Goal: Information Seeking & Learning: Find specific fact

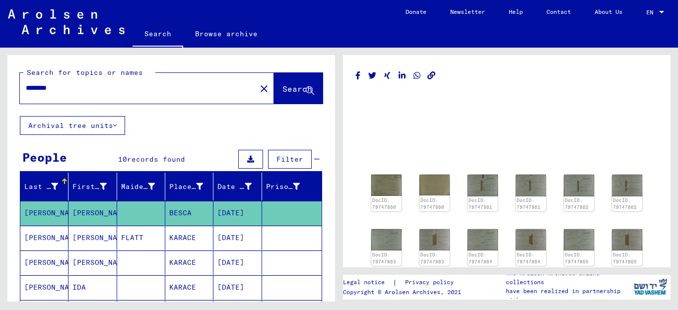
click at [41, 89] on input "********" at bounding box center [138, 88] width 224 height 10
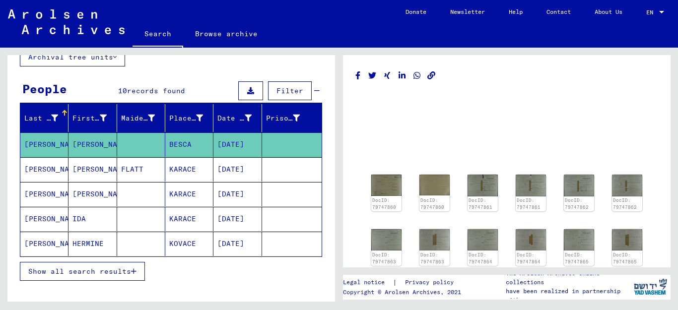
scroll to position [76, 0]
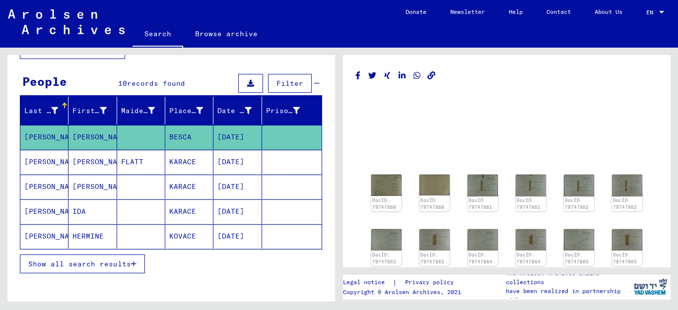
click at [105, 264] on span "Show all search results" at bounding box center [79, 264] width 103 height 9
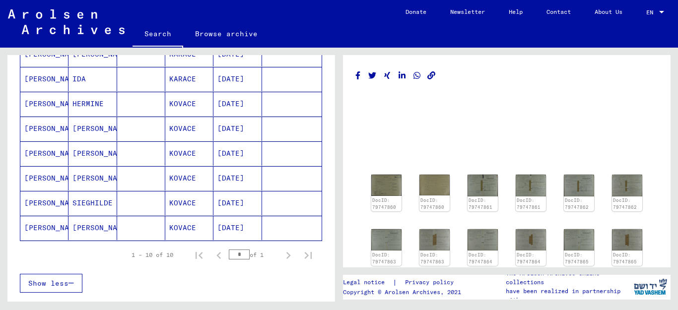
scroll to position [210, 0]
click at [84, 229] on mat-cell "[PERSON_NAME]" at bounding box center [93, 227] width 48 height 24
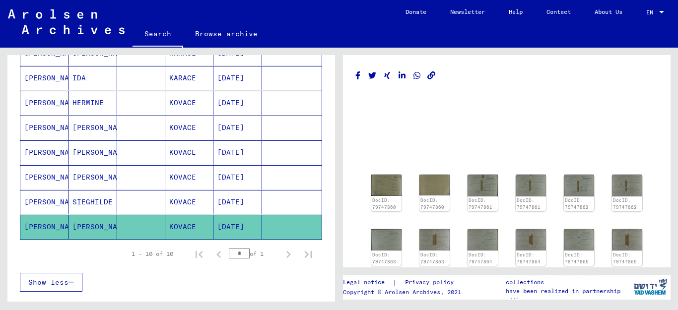
click at [84, 229] on mat-cell "[PERSON_NAME]" at bounding box center [93, 227] width 48 height 24
click at [85, 249] on div "1 – 10 of 10 * of 1" at bounding box center [171, 254] width 302 height 28
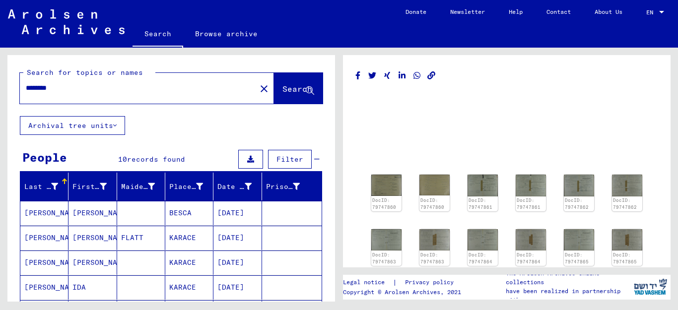
click at [46, 88] on input "********" at bounding box center [138, 88] width 224 height 10
type input "**********"
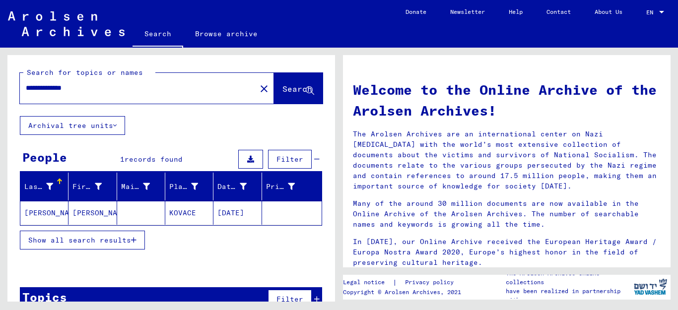
click at [79, 215] on mat-cell "[PERSON_NAME]" at bounding box center [93, 213] width 48 height 24
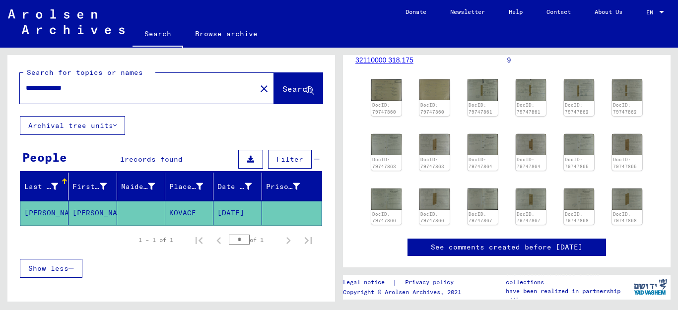
scroll to position [161, 0]
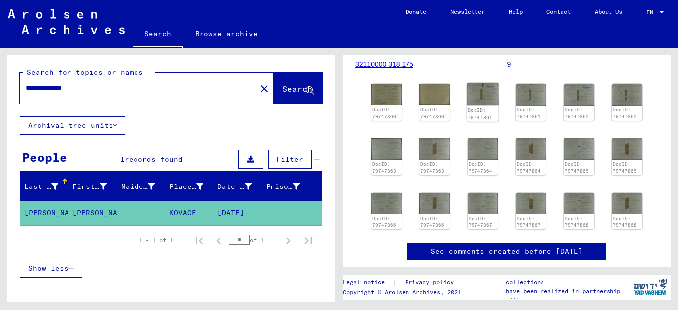
click at [482, 106] on img at bounding box center [483, 94] width 32 height 23
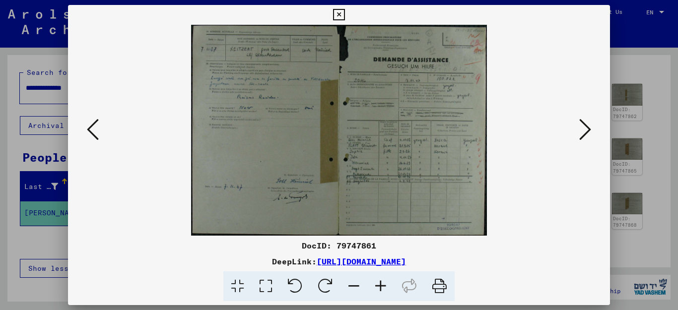
click at [375, 286] on icon at bounding box center [380, 287] width 27 height 30
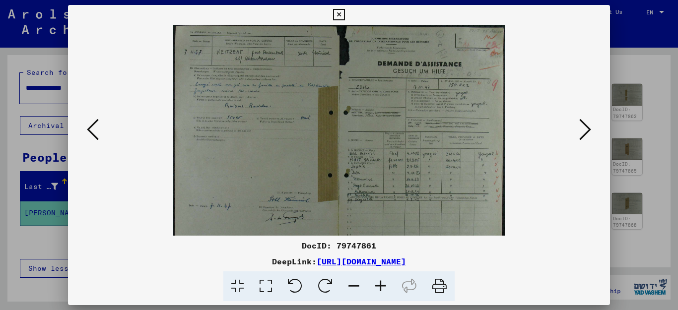
click at [591, 130] on icon at bounding box center [586, 130] width 12 height 24
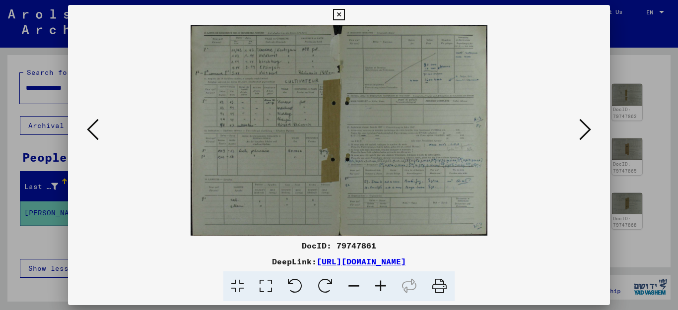
click at [591, 130] on icon at bounding box center [586, 130] width 12 height 24
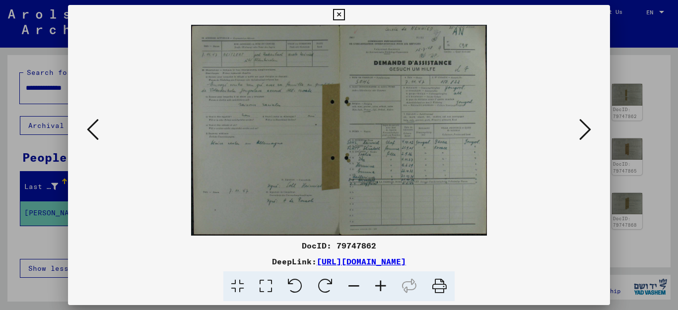
click at [380, 285] on icon at bounding box center [380, 287] width 27 height 30
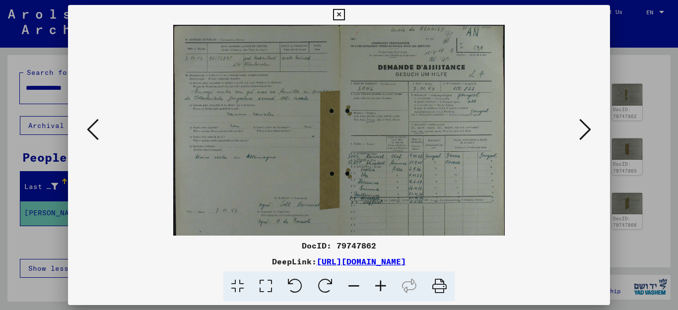
click at [380, 286] on icon at bounding box center [380, 287] width 27 height 30
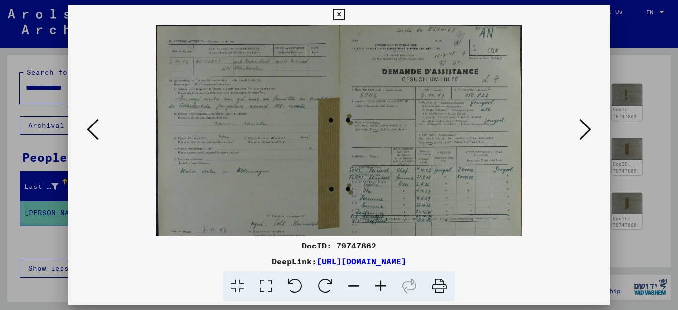
click at [380, 286] on icon at bounding box center [380, 287] width 27 height 30
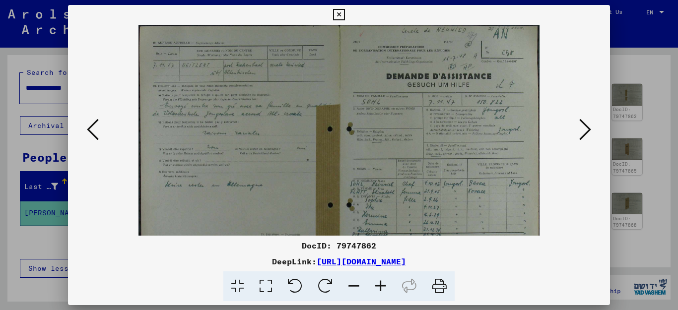
click at [380, 286] on icon at bounding box center [380, 287] width 27 height 30
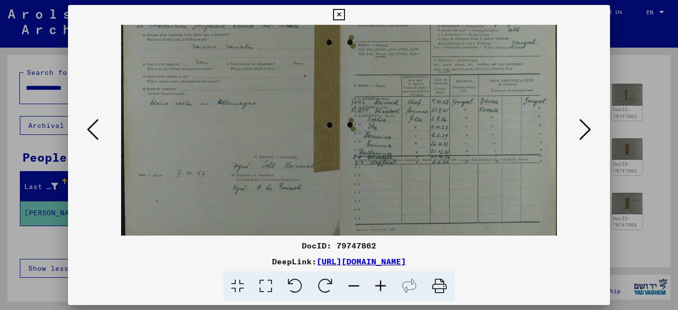
scroll to position [95, 0]
drag, startPoint x: 413, startPoint y: 195, endPoint x: 405, endPoint y: 93, distance: 102.6
click at [405, 93] on img at bounding box center [339, 85] width 436 height 310
click at [91, 134] on icon at bounding box center [93, 130] width 12 height 24
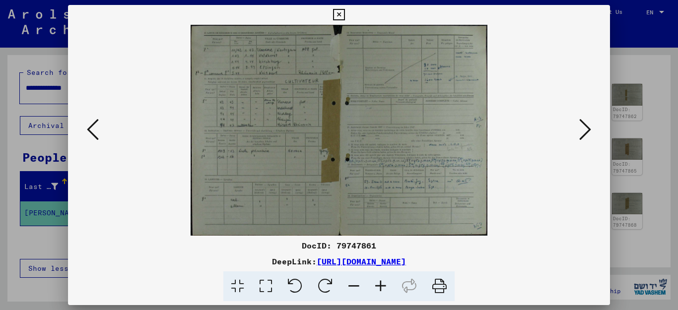
scroll to position [0, 0]
click at [90, 134] on icon at bounding box center [93, 130] width 12 height 24
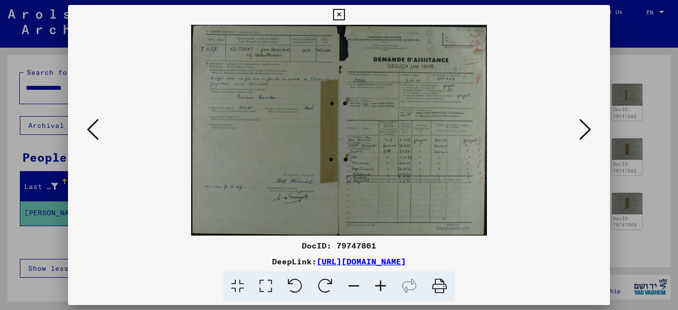
click at [379, 287] on icon at bounding box center [380, 287] width 27 height 30
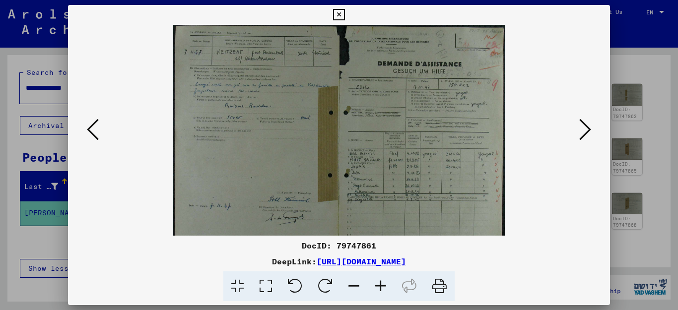
click at [379, 287] on icon at bounding box center [380, 287] width 27 height 30
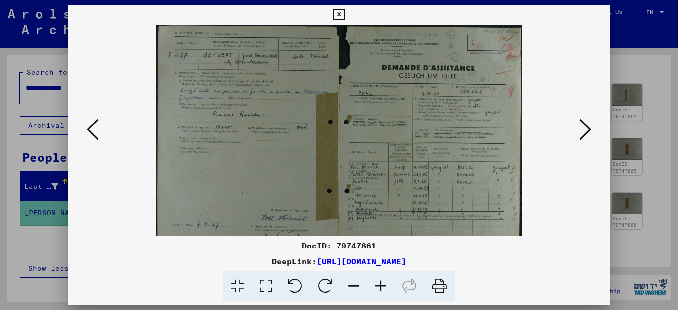
click at [380, 287] on icon at bounding box center [380, 287] width 27 height 30
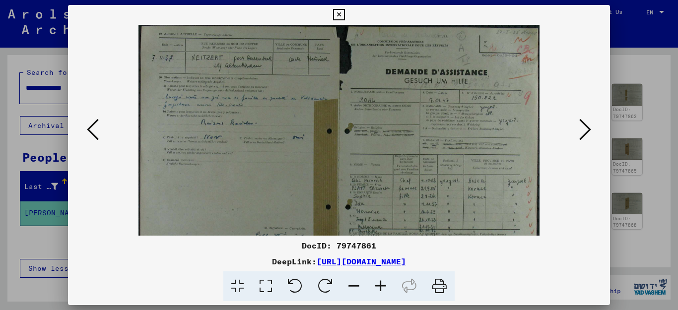
click at [380, 288] on icon at bounding box center [380, 287] width 27 height 30
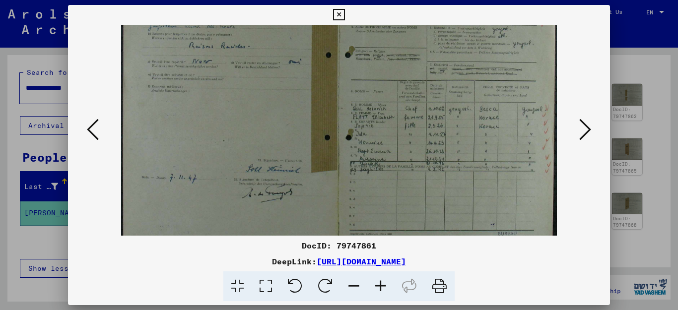
scroll to position [99, 0]
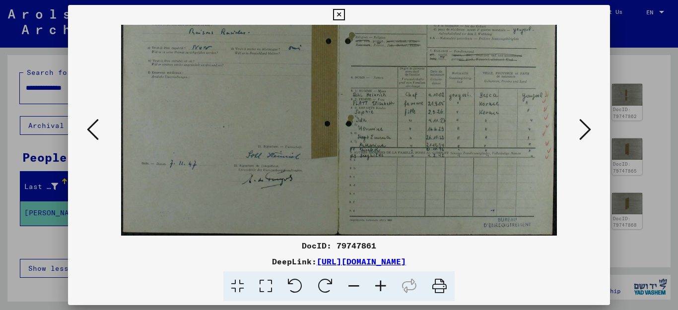
drag, startPoint x: 386, startPoint y: 198, endPoint x: 372, endPoint y: 63, distance: 136.3
click at [372, 63] on img at bounding box center [339, 81] width 436 height 310
click at [586, 133] on icon at bounding box center [586, 130] width 12 height 24
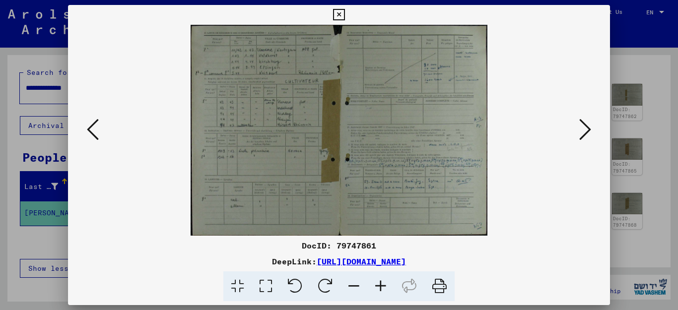
click at [586, 133] on icon at bounding box center [586, 130] width 12 height 24
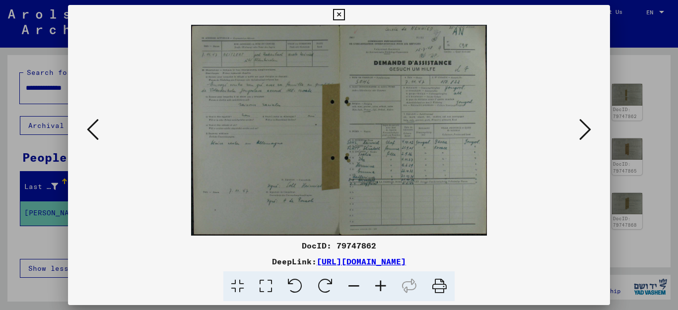
click at [382, 286] on icon at bounding box center [380, 287] width 27 height 30
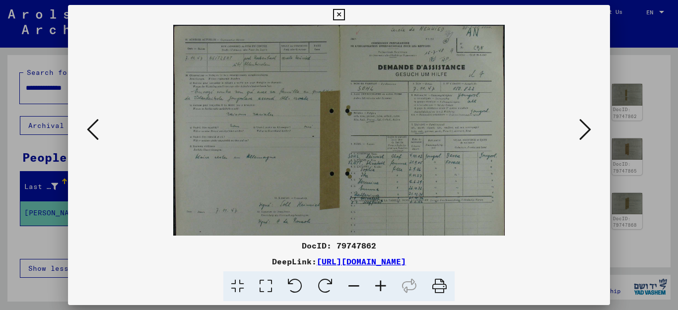
click at [382, 286] on icon at bounding box center [380, 287] width 27 height 30
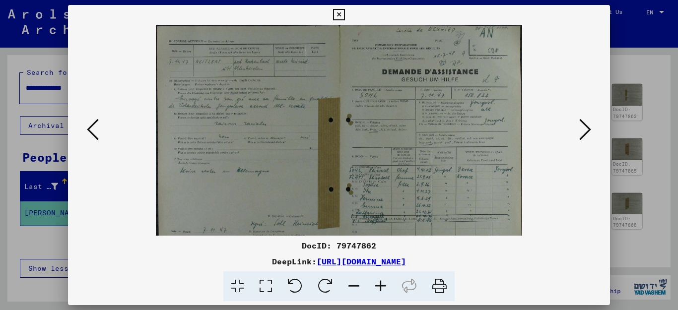
click at [382, 287] on icon at bounding box center [380, 287] width 27 height 30
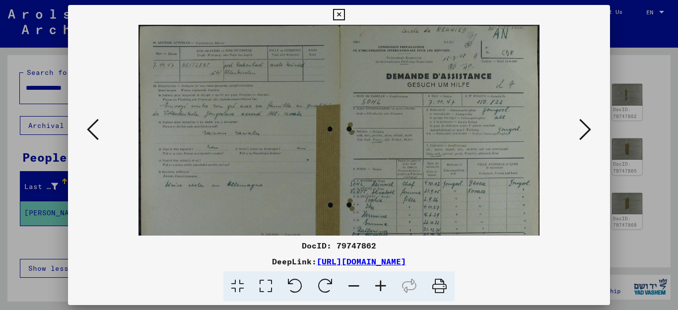
click at [382, 287] on icon at bounding box center [380, 287] width 27 height 30
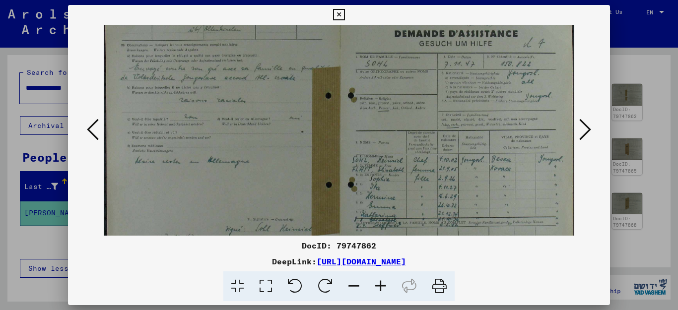
scroll to position [124, 0]
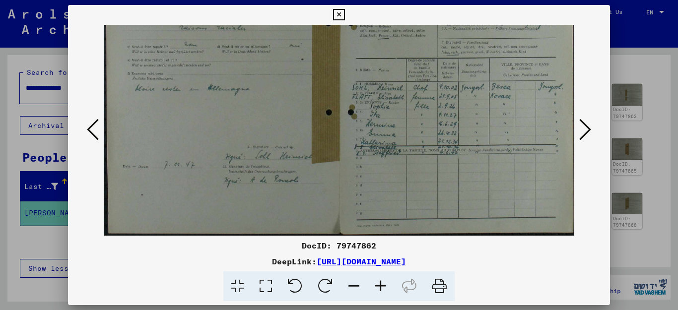
drag, startPoint x: 360, startPoint y: 227, endPoint x: 341, endPoint y: 75, distance: 153.1
click at [341, 75] on img at bounding box center [339, 68] width 471 height 335
click at [586, 131] on icon at bounding box center [586, 130] width 12 height 24
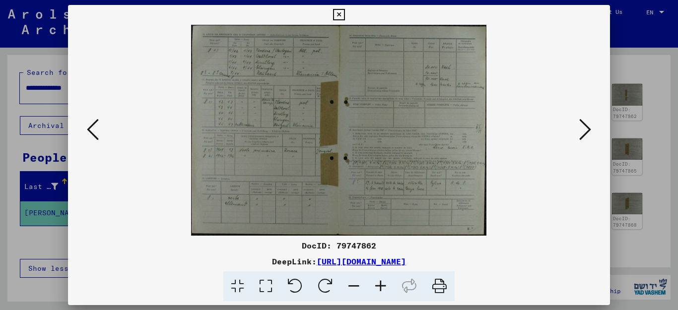
scroll to position [0, 0]
click at [584, 133] on icon at bounding box center [586, 130] width 12 height 24
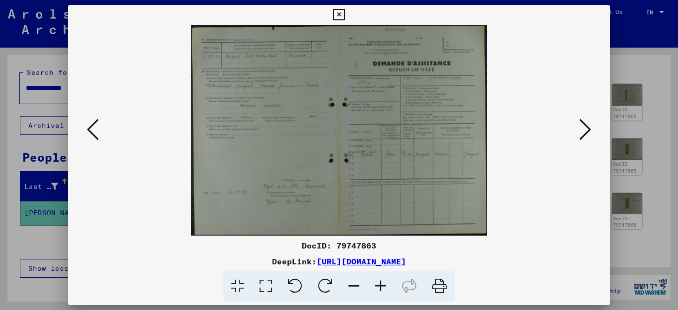
click at [90, 133] on icon at bounding box center [93, 130] width 12 height 24
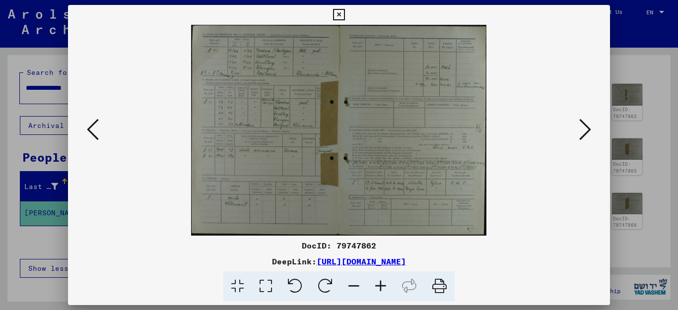
click at [90, 133] on icon at bounding box center [93, 130] width 12 height 24
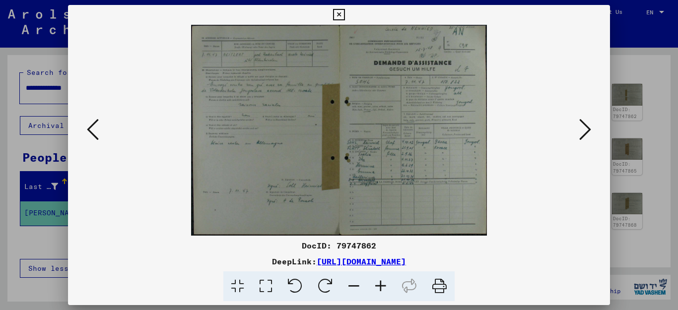
click at [90, 133] on icon at bounding box center [93, 130] width 12 height 24
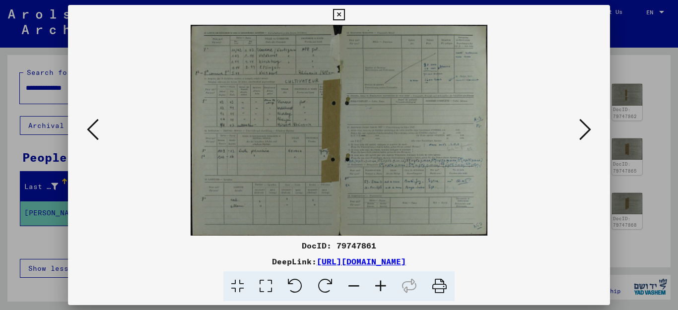
click at [90, 133] on icon at bounding box center [93, 130] width 12 height 24
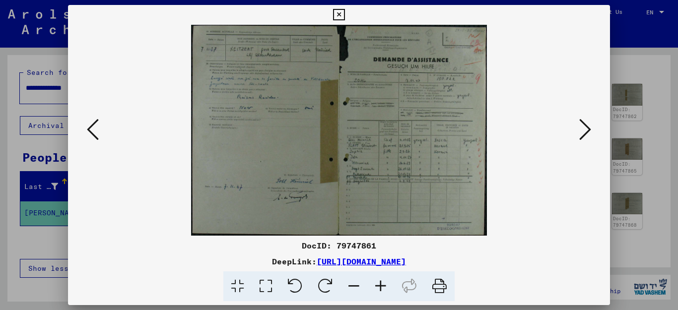
click at [378, 283] on icon at bounding box center [380, 287] width 27 height 30
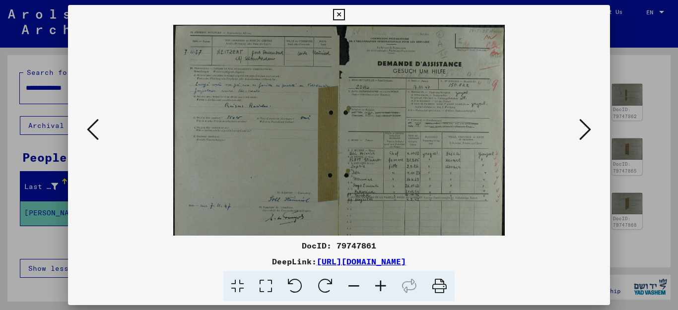
click at [378, 283] on icon at bounding box center [380, 287] width 27 height 30
click at [379, 284] on icon at bounding box center [380, 287] width 27 height 30
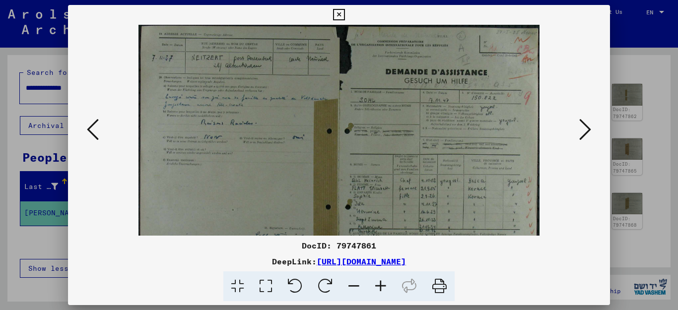
click at [379, 284] on icon at bounding box center [380, 287] width 27 height 30
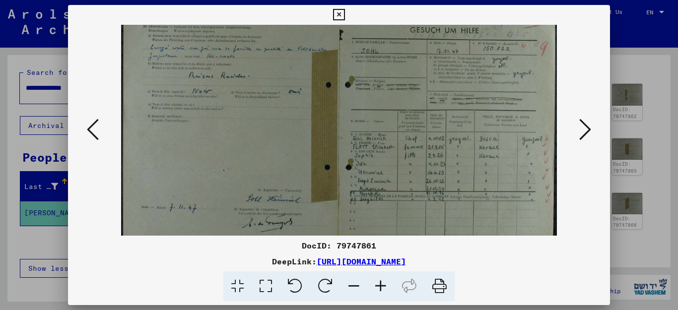
scroll to position [99, 0]
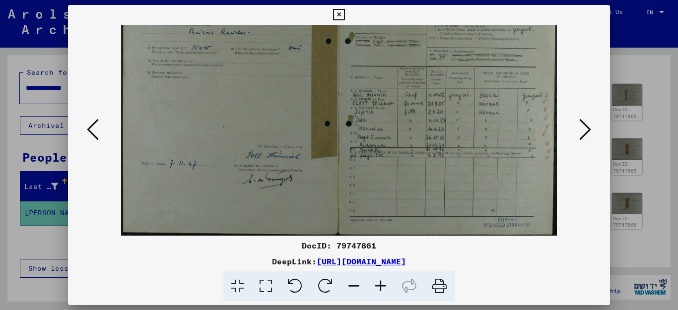
drag, startPoint x: 353, startPoint y: 183, endPoint x: 334, endPoint y: 51, distance: 133.5
click at [334, 51] on img at bounding box center [339, 81] width 436 height 310
click at [378, 288] on icon at bounding box center [380, 287] width 27 height 30
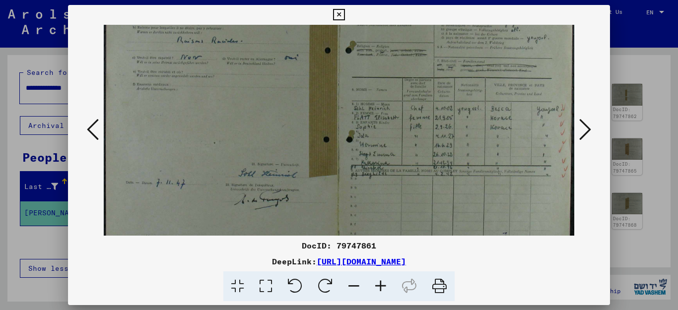
click at [380, 290] on icon at bounding box center [380, 287] width 27 height 30
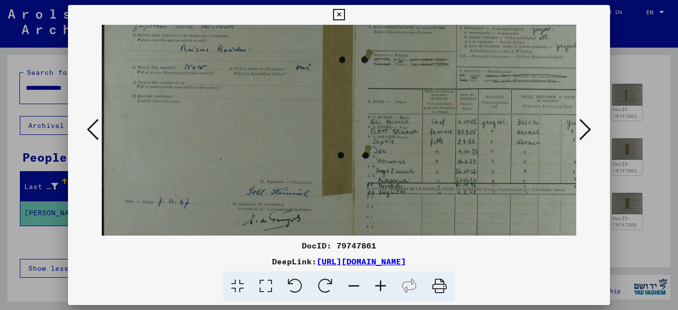
click at [380, 290] on icon at bounding box center [380, 287] width 27 height 30
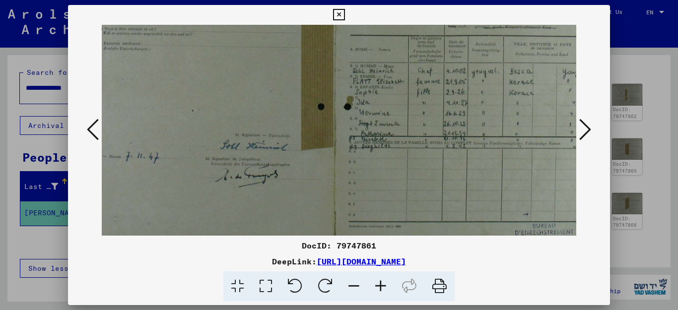
scroll to position [174, 62]
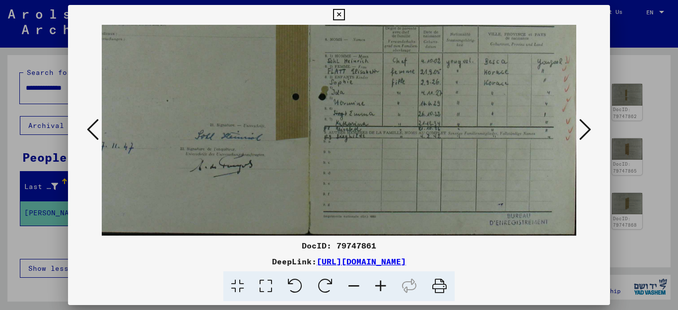
drag, startPoint x: 359, startPoint y: 200, endPoint x: 288, endPoint y: 100, distance: 122.2
click at [288, 100] on img at bounding box center [310, 43] width 541 height 385
click at [587, 130] on icon at bounding box center [586, 130] width 12 height 24
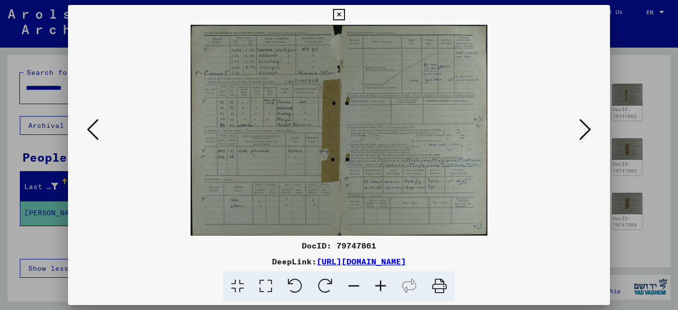
click at [587, 130] on icon at bounding box center [586, 130] width 12 height 24
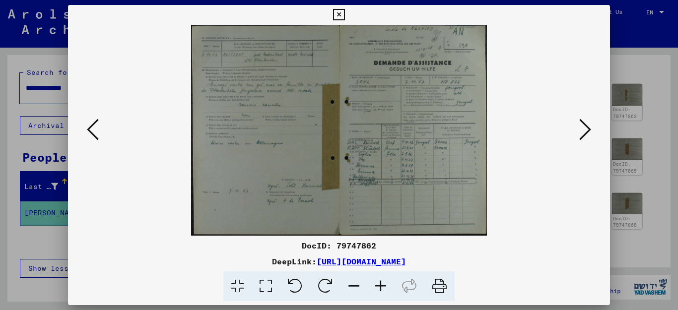
drag, startPoint x: 376, startPoint y: 197, endPoint x: 372, endPoint y: 179, distance: 18.3
click at [372, 179] on img at bounding box center [339, 130] width 296 height 211
click at [379, 287] on icon at bounding box center [380, 287] width 27 height 30
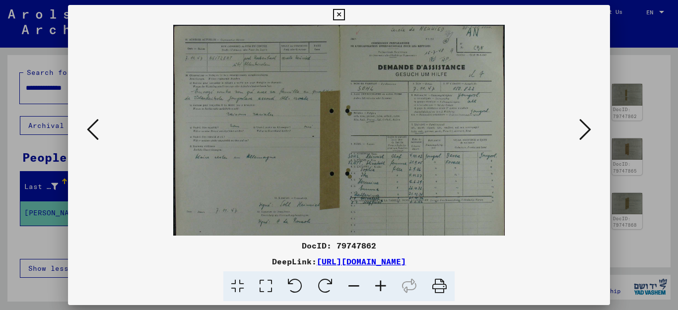
click at [379, 287] on icon at bounding box center [380, 287] width 27 height 30
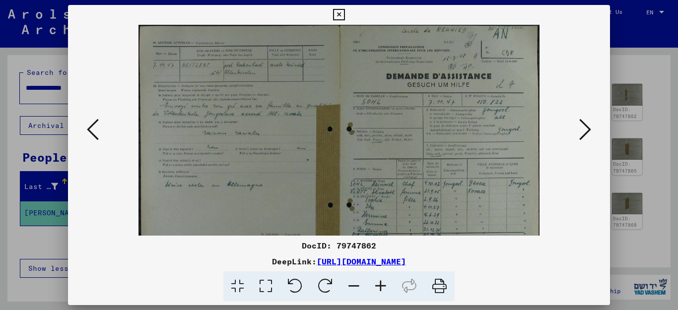
click at [379, 286] on icon at bounding box center [380, 287] width 27 height 30
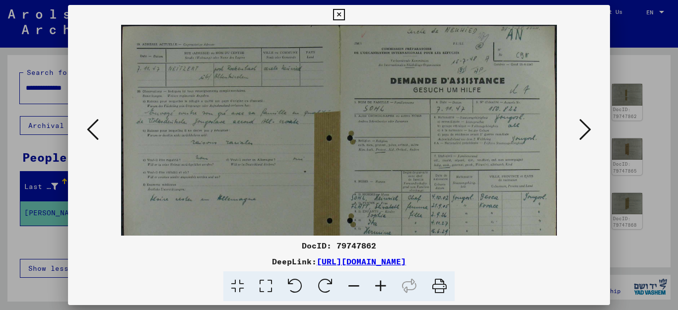
click at [379, 286] on icon at bounding box center [380, 287] width 27 height 30
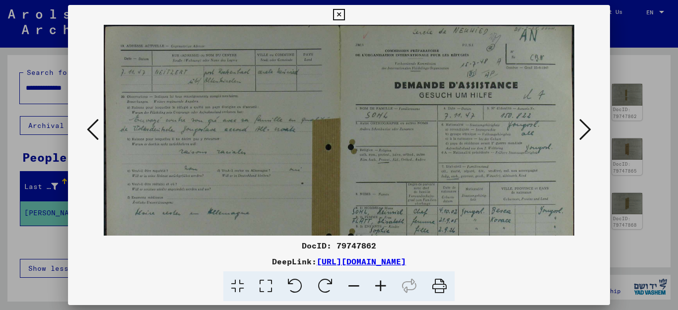
click at [379, 286] on icon at bounding box center [380, 287] width 27 height 30
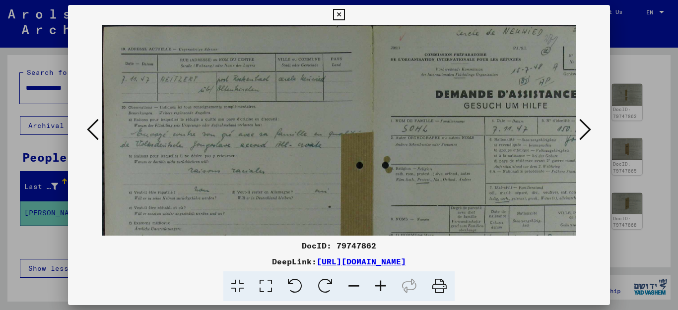
scroll to position [0, 0]
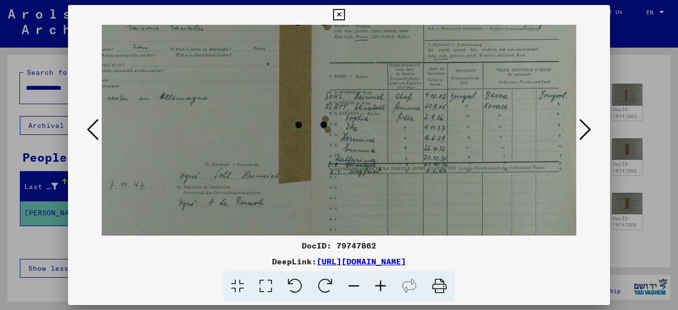
drag, startPoint x: 336, startPoint y: 167, endPoint x: 241, endPoint y: 21, distance: 174.8
click at [243, 17] on div "DocID: 79747862 DeepLink: [URL][DOMAIN_NAME]" at bounding box center [339, 153] width 543 height 297
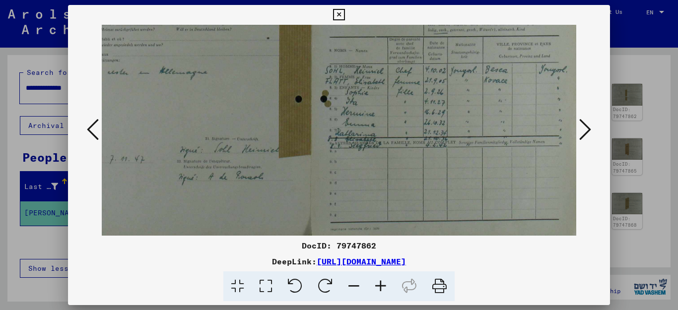
scroll to position [174, 62]
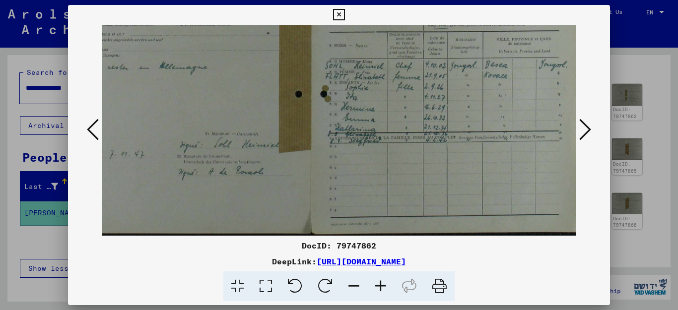
drag, startPoint x: 379, startPoint y: 196, endPoint x: 303, endPoint y: 144, distance: 92.4
click at [303, 144] on img at bounding box center [310, 43] width 541 height 385
click at [345, 14] on icon at bounding box center [338, 15] width 11 height 12
